Goal: Transaction & Acquisition: Purchase product/service

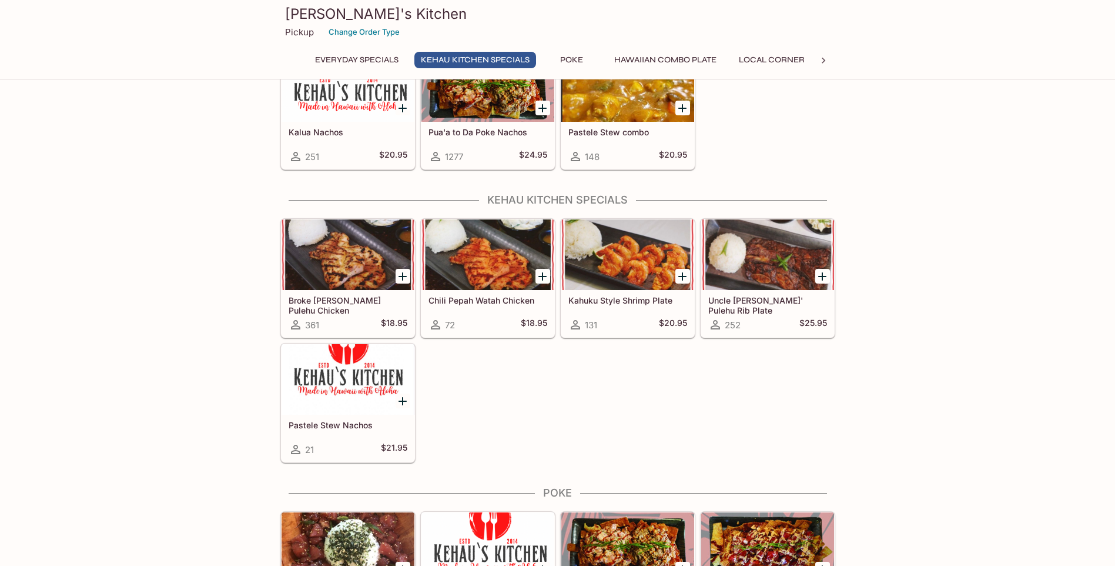
scroll to position [235, 0]
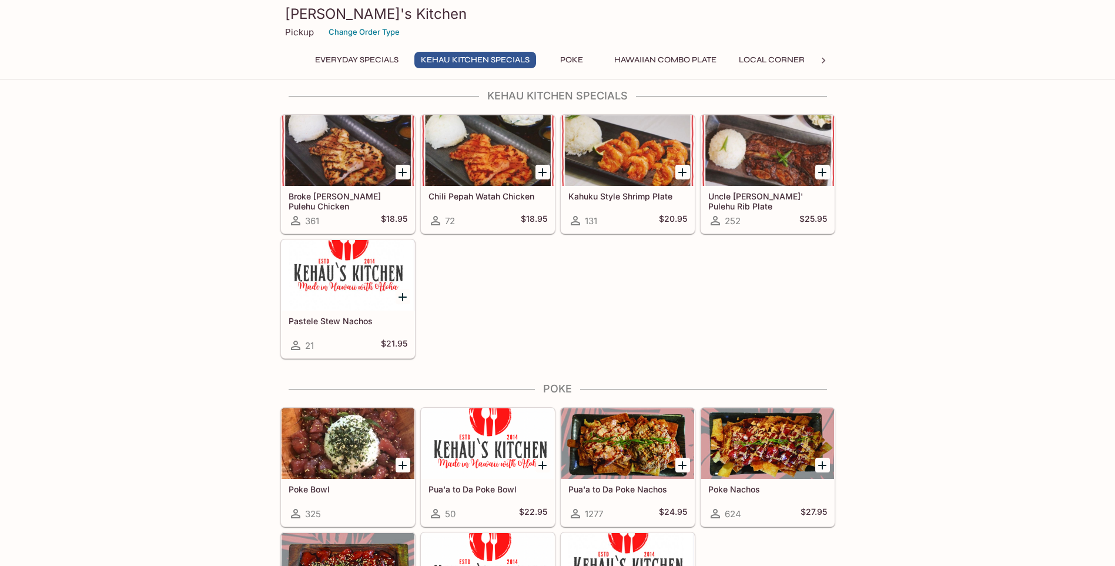
drag, startPoint x: 609, startPoint y: 277, endPoint x: 563, endPoint y: 270, distance: 47.1
drag, startPoint x: 563, startPoint y: 270, endPoint x: 553, endPoint y: 263, distance: 11.4
click at [549, 263] on div "Broke [PERSON_NAME] Pulehu Chicken 361 $18.95 Chili Pepah Watah Chicken 72 $18.…" at bounding box center [556, 233] width 560 height 249
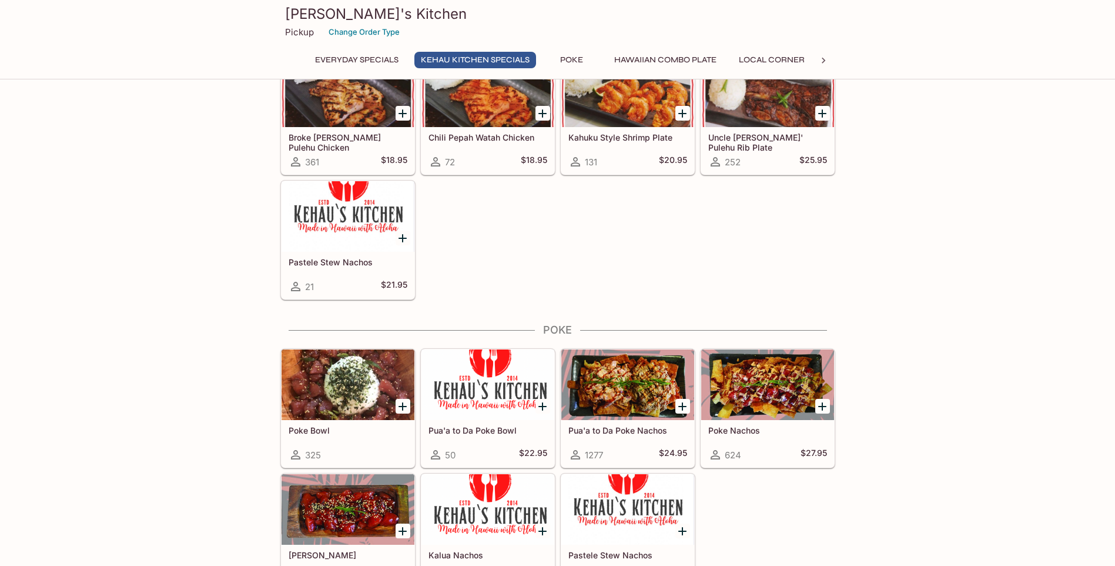
scroll to position [353, 0]
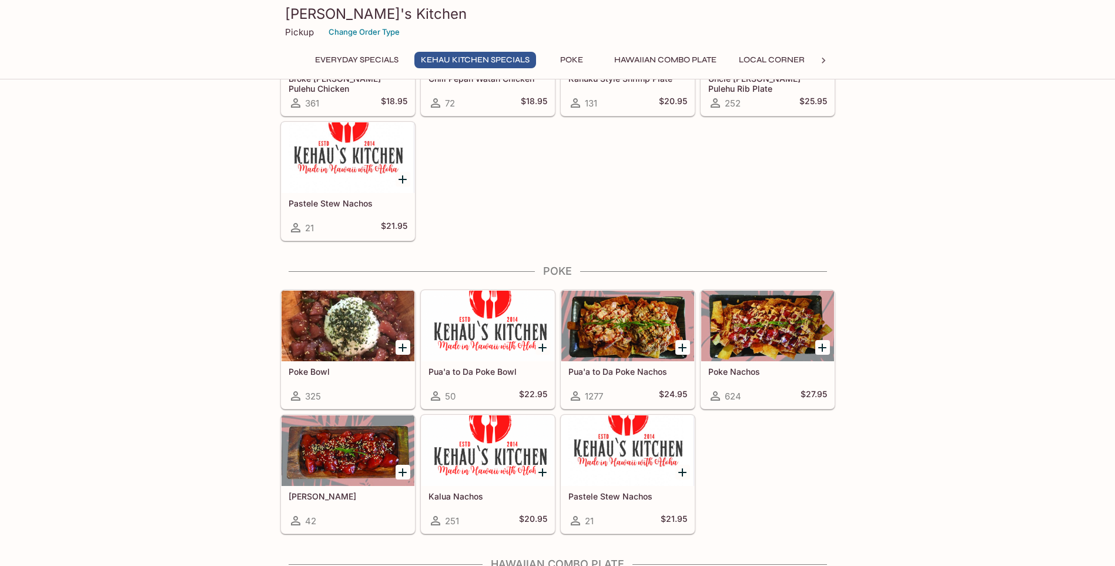
drag, startPoint x: 559, startPoint y: 191, endPoint x: 555, endPoint y: 176, distance: 15.8
click at [555, 176] on div "Broke [PERSON_NAME] Pulehu Chicken 361 $18.95 Chili Pepah Watah Chicken 72 $18.…" at bounding box center [556, 116] width 560 height 249
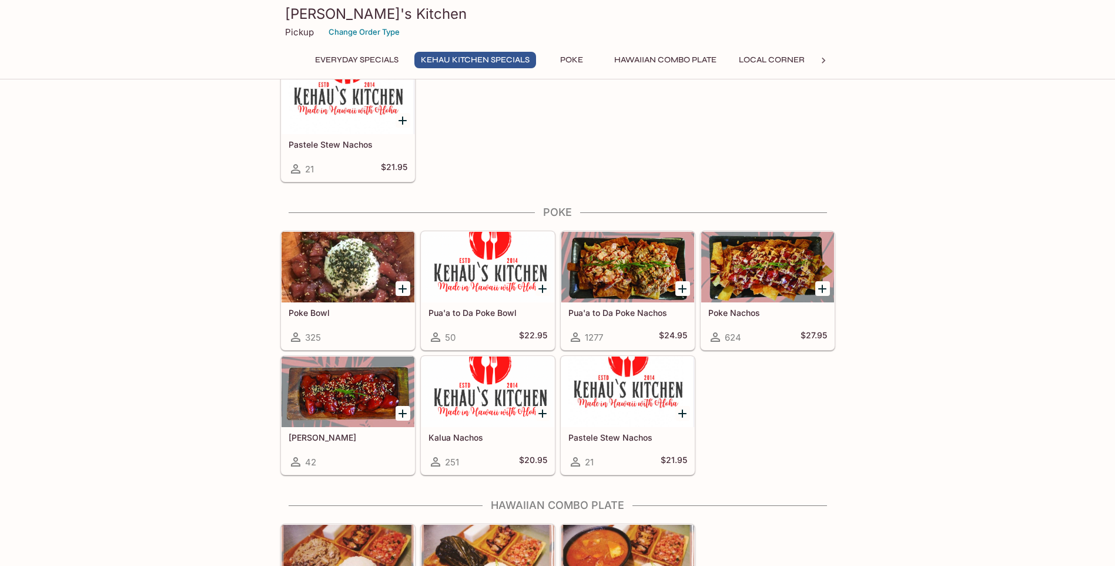
drag, startPoint x: 567, startPoint y: 155, endPoint x: 549, endPoint y: 162, distance: 20.1
drag, startPoint x: 549, startPoint y: 162, endPoint x: 556, endPoint y: 142, distance: 20.6
click at [556, 137] on div "Broke [PERSON_NAME] Pulehu Chicken 361 $18.95 Chili Pepah Watah Chicken 72 $18.…" at bounding box center [556, 57] width 560 height 249
click at [558, 132] on div "Broke [PERSON_NAME] Pulehu Chicken 361 $18.95 Chili Pepah Watah Chicken 72 $18.…" at bounding box center [556, 57] width 560 height 249
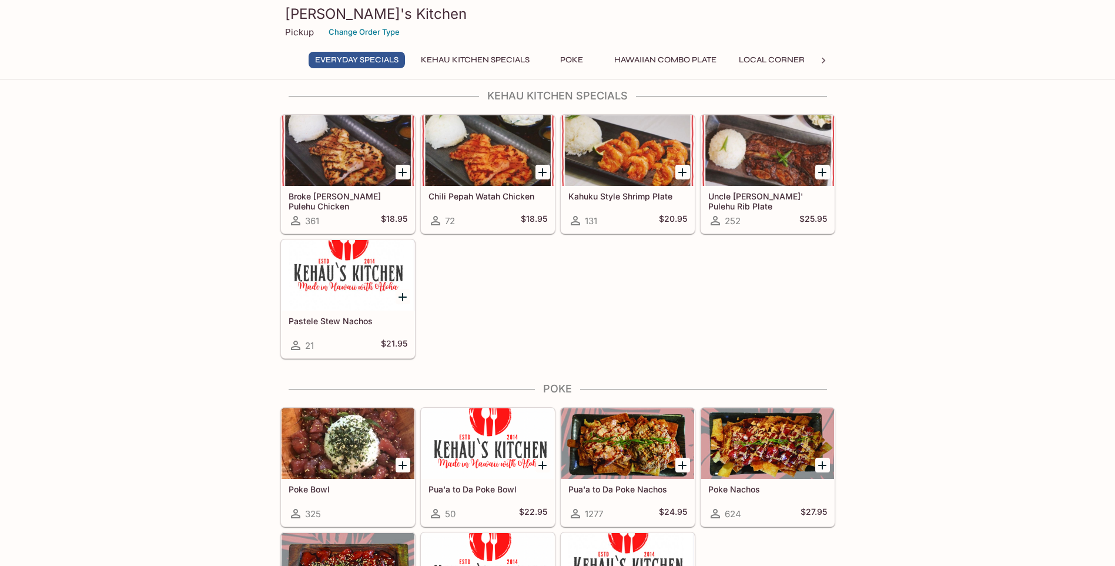
scroll to position [118, 0]
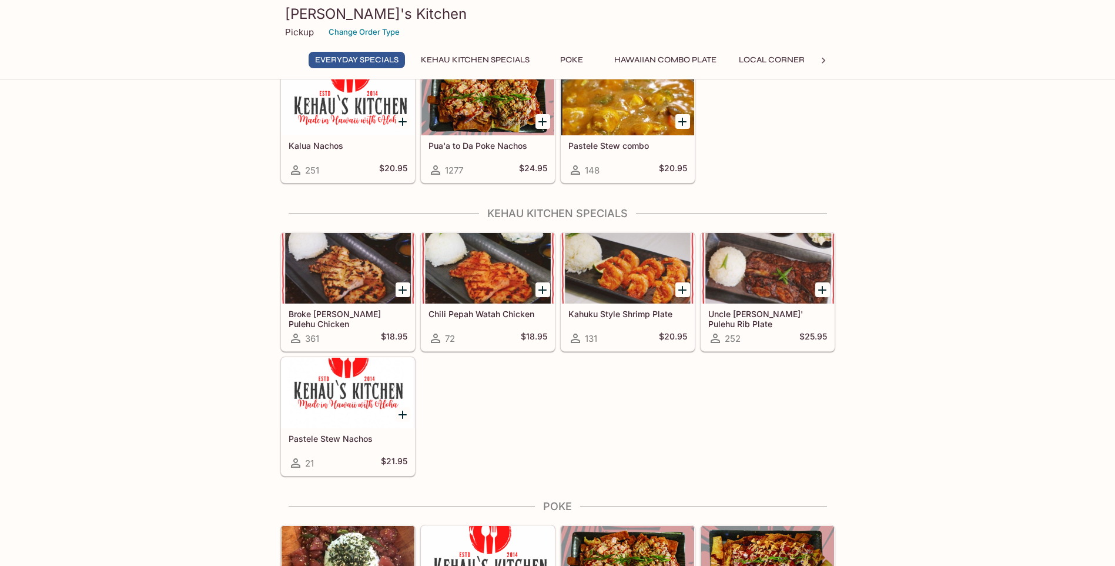
drag, startPoint x: 864, startPoint y: 196, endPoint x: 814, endPoint y: 184, distance: 51.3
drag, startPoint x: 867, startPoint y: 207, endPoint x: 863, endPoint y: 202, distance: 6.2
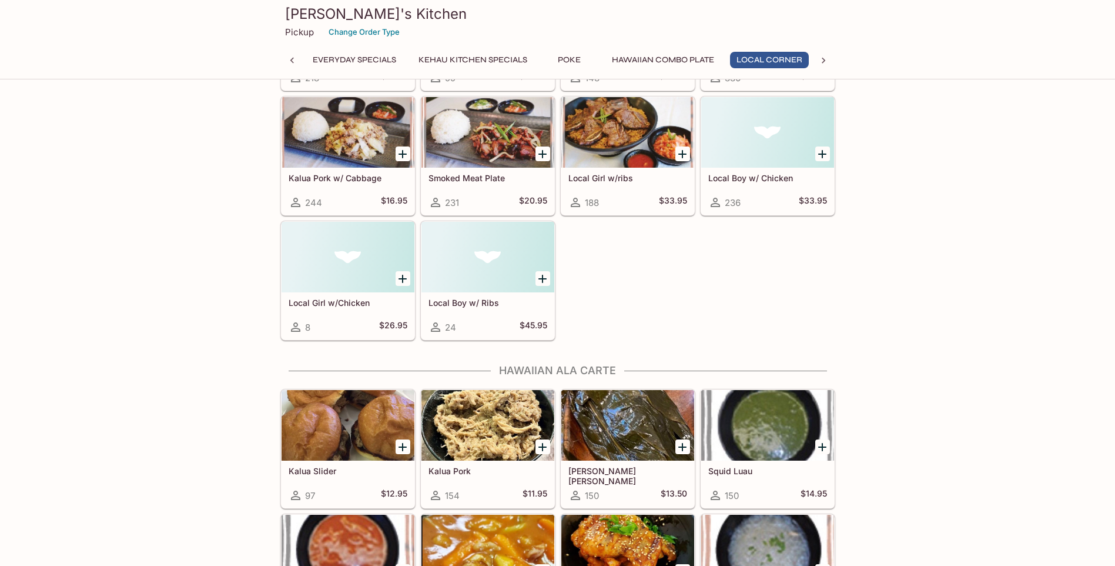
scroll to position [1176, 0]
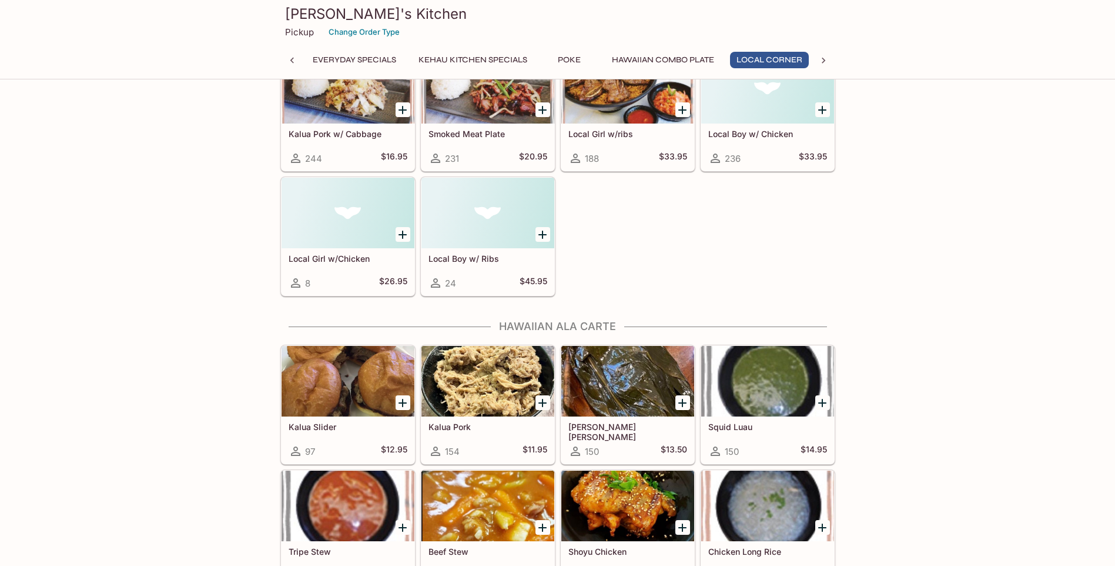
drag, startPoint x: 873, startPoint y: 271, endPoint x: 852, endPoint y: 264, distance: 22.3
click at [856, 265] on div "This restaurant is currently closed and will open [DATE] at 10:00 AM . You may …" at bounding box center [557, 423] width 1115 height 3010
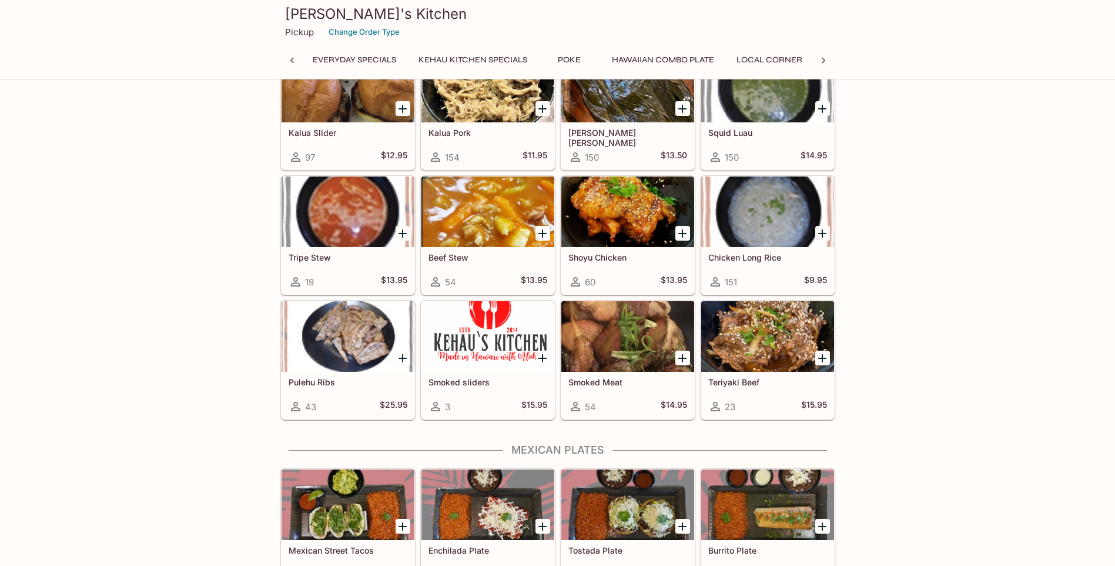
scroll to position [0, 115]
drag, startPoint x: 865, startPoint y: 194, endPoint x: 862, endPoint y: 173, distance: 21.3
click at [860, 171] on div "This restaurant is currently closed and will open [DATE] at 10:00 AM . You may …" at bounding box center [557, 129] width 1115 height 3010
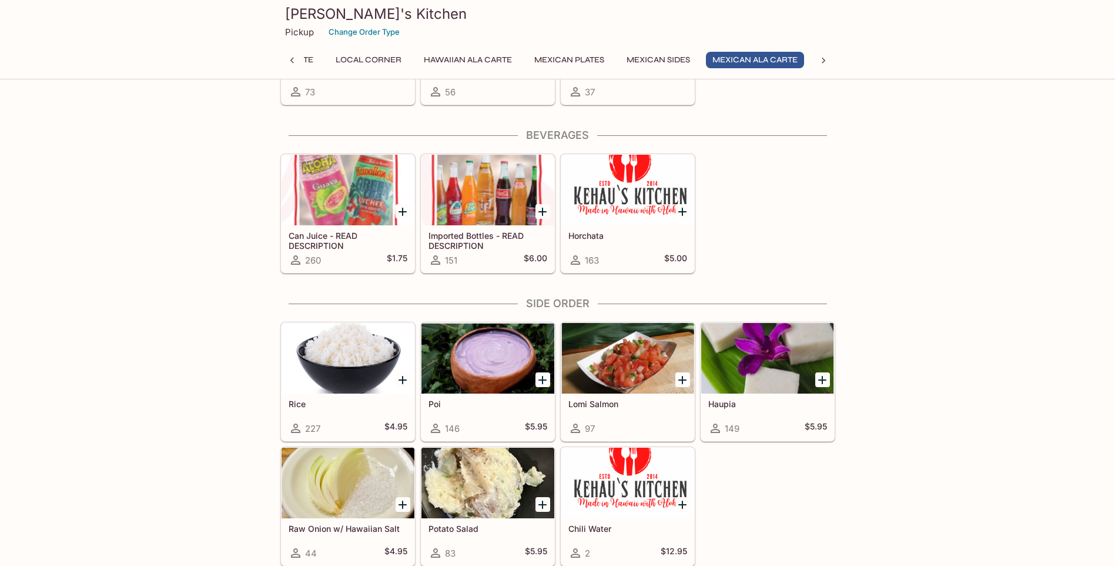
scroll to position [2539, 0]
drag, startPoint x: 815, startPoint y: 190, endPoint x: 797, endPoint y: 159, distance: 36.6
click at [806, 166] on div "Can Juice - READ DESCRIPTION 260 $1.75 Imported Bottles - READ DESCRIPTION 151 …" at bounding box center [556, 210] width 560 height 125
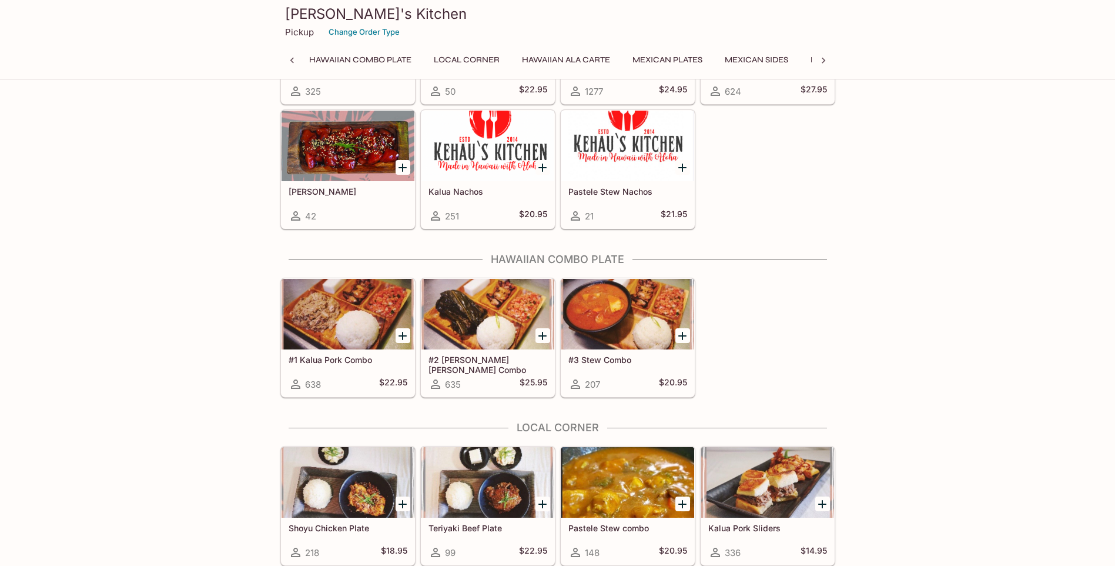
scroll to position [481, 0]
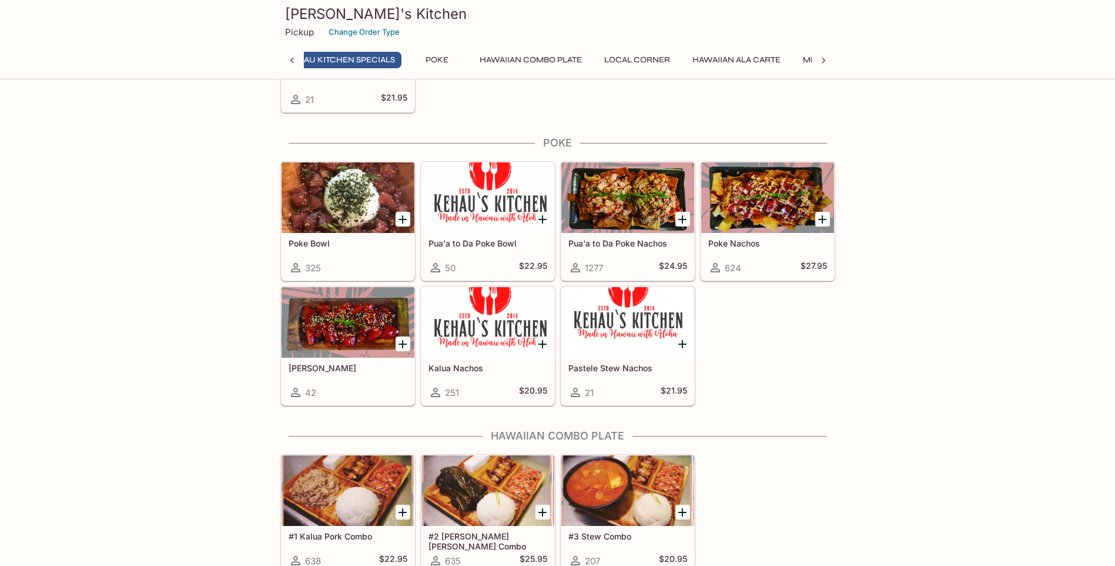
drag, startPoint x: 837, startPoint y: 302, endPoint x: 837, endPoint y: 313, distance: 11.8
drag, startPoint x: 832, startPoint y: 307, endPoint x: 804, endPoint y: 298, distance: 29.2
click at [804, 298] on div "Poke Bowl 325 Pua'a to Da Poke Bowl 50 $22.95 Pua'a to Da Poke Nachos 1277 $24.…" at bounding box center [556, 280] width 560 height 249
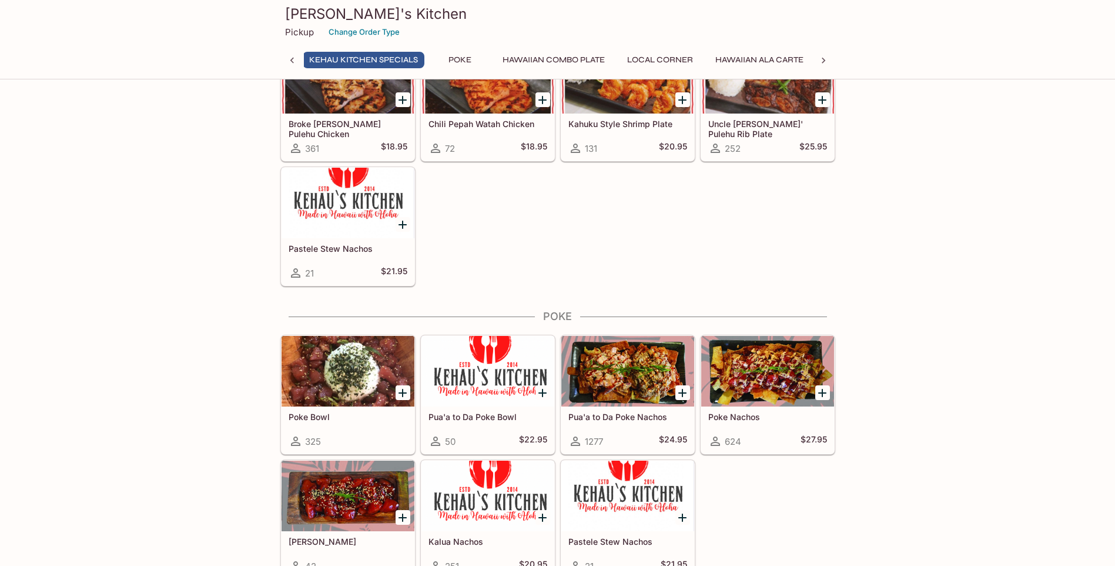
scroll to position [305, 0]
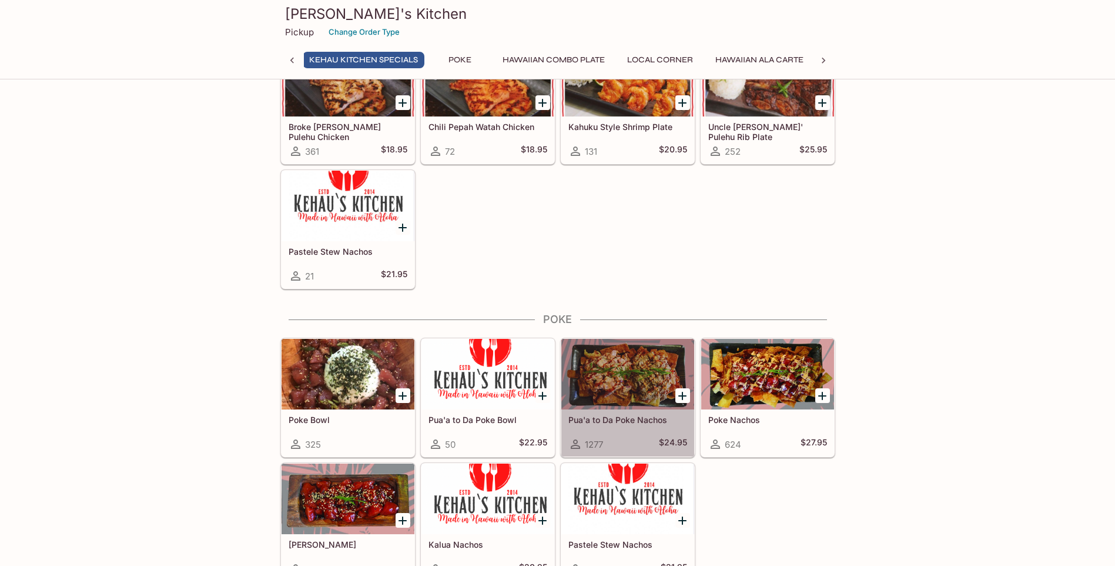
click at [638, 370] on div at bounding box center [627, 374] width 133 height 71
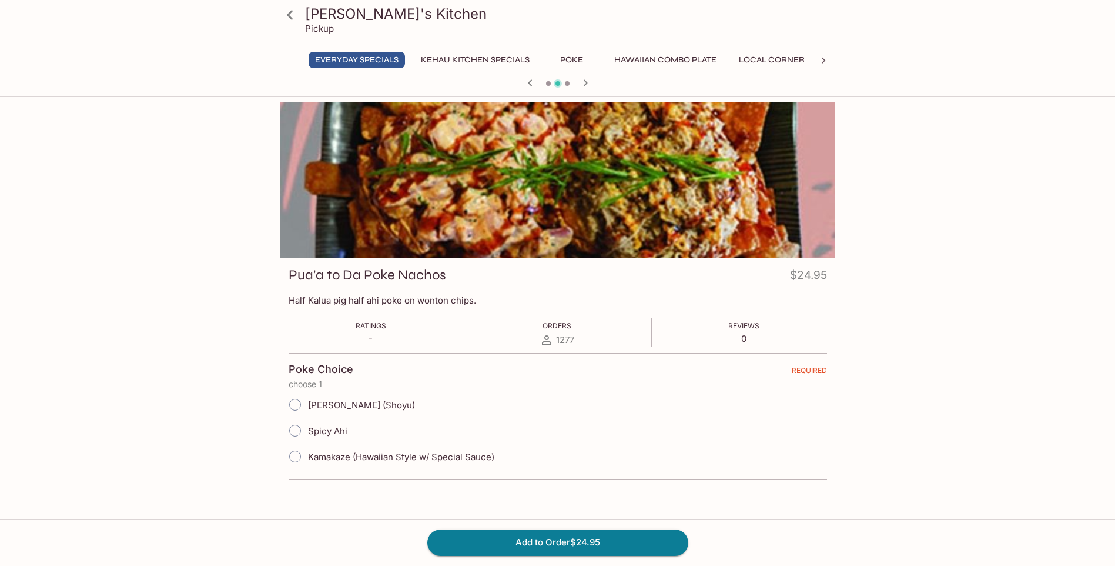
click at [329, 431] on span "Spicy Ahi" at bounding box center [327, 430] width 39 height 11
click at [307, 431] on input "Spicy Ahi" at bounding box center [295, 430] width 25 height 25
radio input "true"
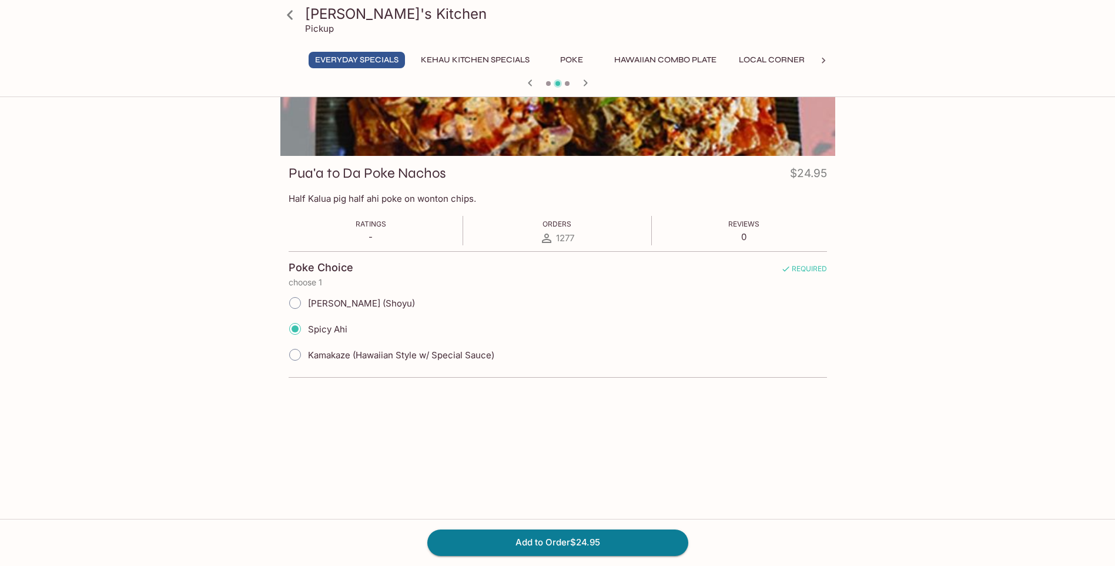
drag, startPoint x: 223, startPoint y: 249, endPoint x: 216, endPoint y: 252, distance: 7.6
drag, startPoint x: 216, startPoint y: 252, endPoint x: 216, endPoint y: 234, distance: 18.2
click at [212, 247] on div "[PERSON_NAME]'s Kitchen Pickup Everyday Specials Kehau Kitchen Specials Poke Ha…" at bounding box center [558, 247] width 753 height 494
click at [560, 540] on button "Add to Order $24.95" at bounding box center [557, 542] width 261 height 26
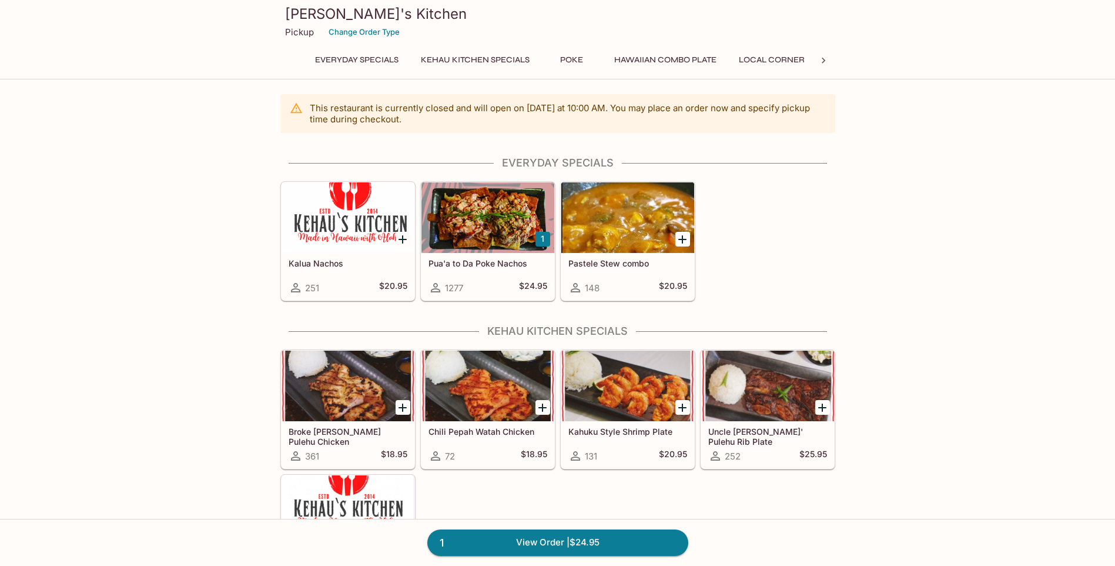
drag, startPoint x: 856, startPoint y: 233, endPoint x: 819, endPoint y: 213, distance: 41.8
click at [819, 213] on div "Kalua Nachos 251 $20.95 1 Pua'a to Da Poke Nachos 1277 $24.95 Pastele Stew comb…" at bounding box center [556, 238] width 560 height 125
drag, startPoint x: 949, startPoint y: 175, endPoint x: 931, endPoint y: 172, distance: 17.9
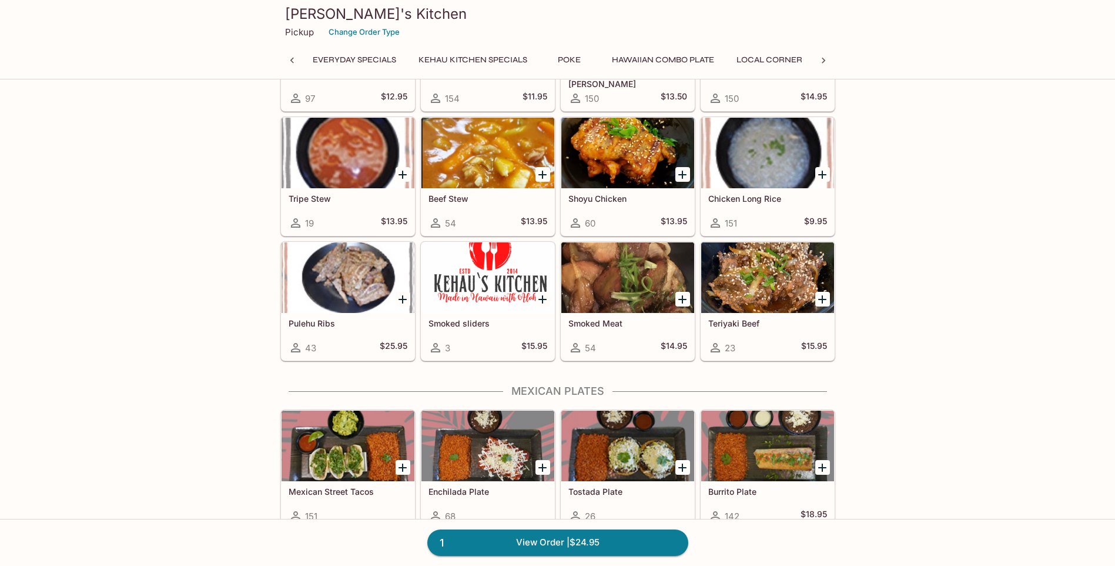
scroll to position [0, 115]
drag, startPoint x: 883, startPoint y: 121, endPoint x: 872, endPoint y: 118, distance: 11.2
click at [874, 114] on div "This restaurant is currently closed and will open [DATE] at 10:00 AM . You may …" at bounding box center [557, 100] width 1115 height 3069
